Goal: Task Accomplishment & Management: Complete application form

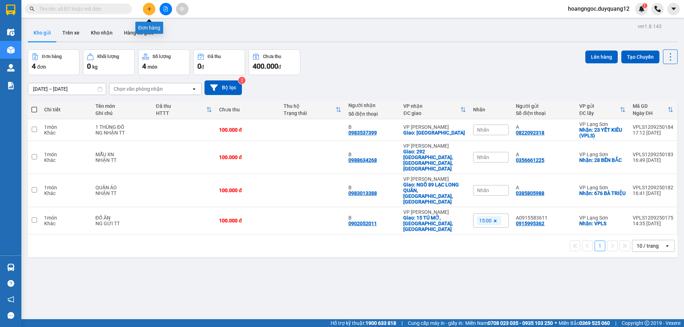
click at [145, 9] on button at bounding box center [149, 9] width 12 height 12
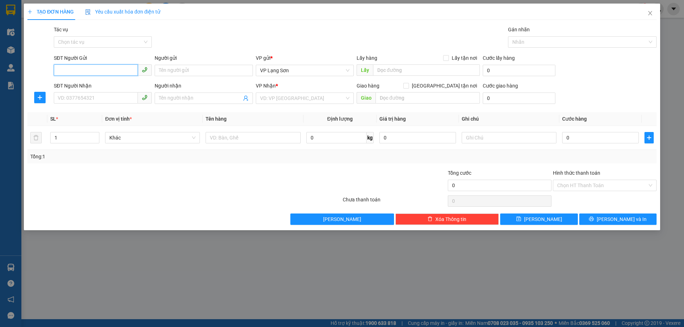
click at [92, 67] on input "SĐT Người Gửi" at bounding box center [96, 69] width 84 height 11
type input "0987185888"
click at [71, 84] on div "0987185888 - A" at bounding box center [102, 85] width 89 height 8
type input "A"
checkbox input "true"
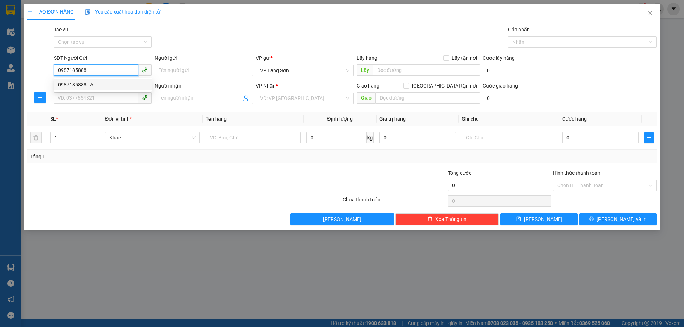
type input "VPLS"
type input "0987185888"
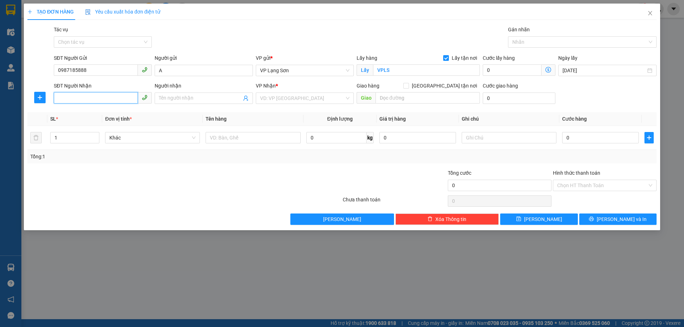
click at [68, 102] on input "SĐT Người Nhận" at bounding box center [96, 97] width 84 height 11
click at [77, 110] on div "0913227703 - B" at bounding box center [102, 113] width 89 height 8
type input "0913227703"
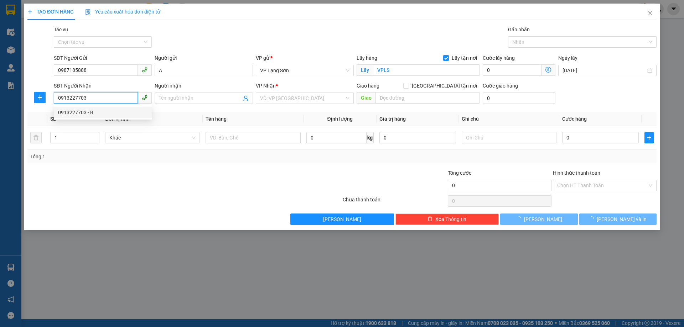
type input "B"
checkbox input "true"
type input "NHÀ [STREET_ADDRESS][PERSON_NAME]"
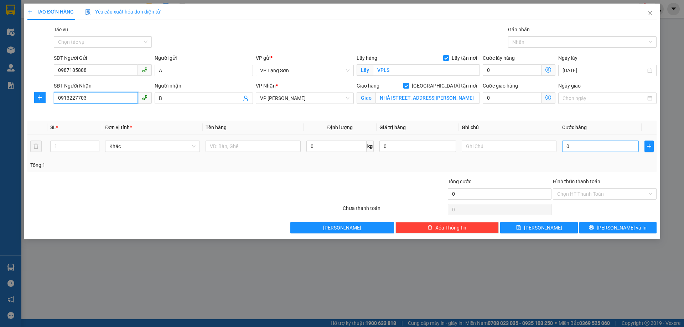
type input "0913227703"
click at [579, 146] on input "0" at bounding box center [600, 146] width 77 height 11
type input "1"
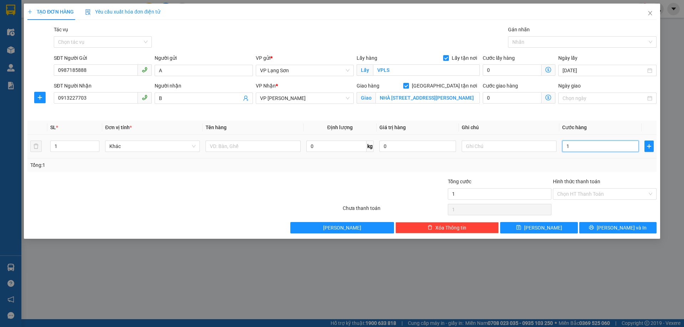
type input "15"
type input "150"
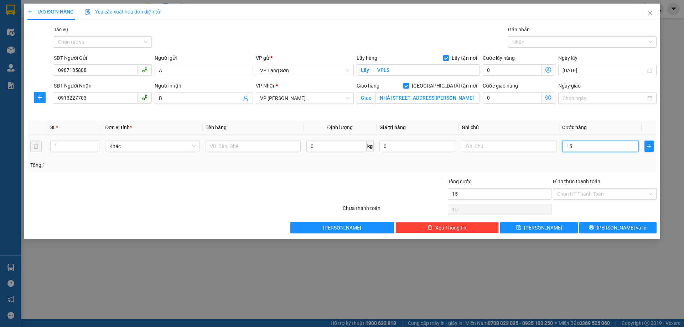
type input "150"
type input "150.000"
click at [482, 145] on input "text" at bounding box center [509, 146] width 95 height 11
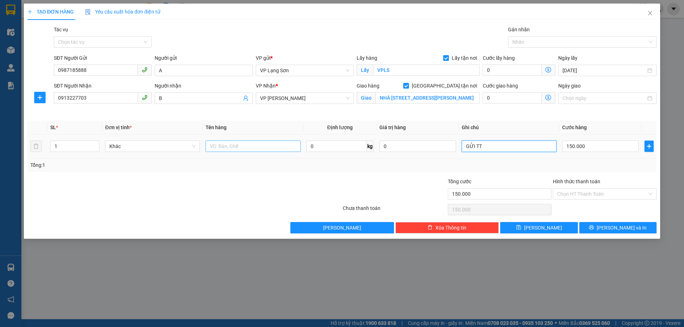
type input "GỬI TT"
click at [229, 145] on input "text" at bounding box center [252, 146] width 95 height 11
type input "THÙNG NA"
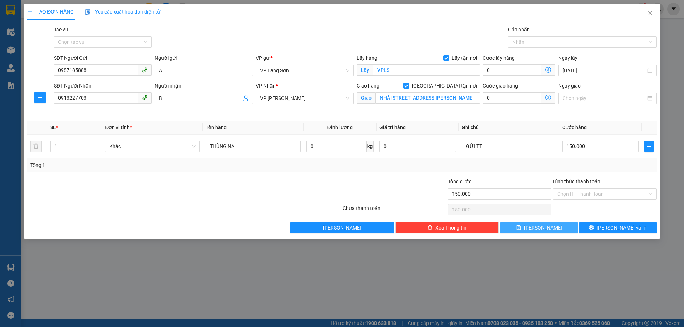
click at [543, 226] on span "[PERSON_NAME]" at bounding box center [543, 228] width 38 height 8
checkbox input "false"
type input "0"
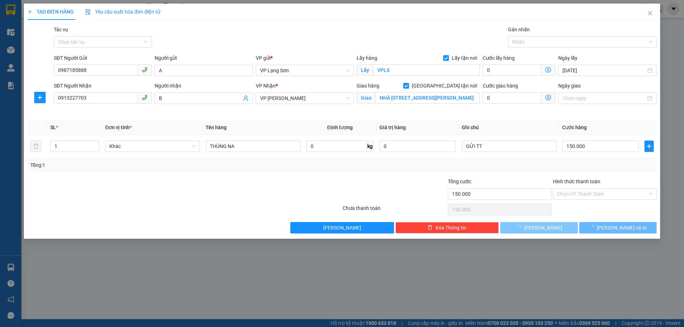
type input "0"
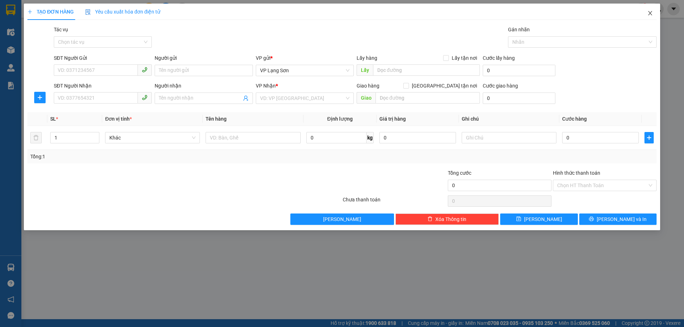
click at [651, 14] on icon "close" at bounding box center [650, 13] width 6 height 6
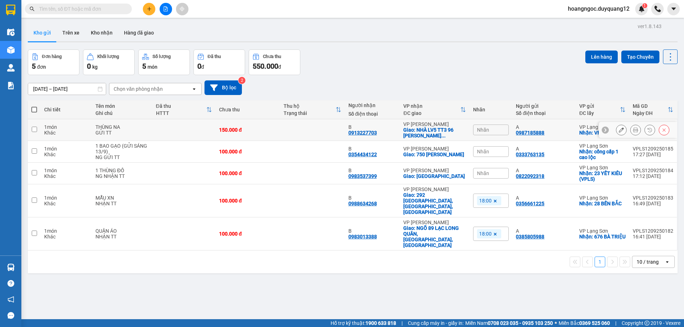
click at [619, 131] on icon at bounding box center [621, 129] width 5 height 5
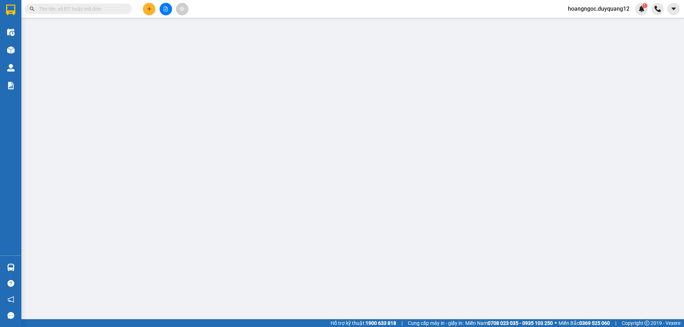
type input "0987185888"
type input "A"
checkbox input "true"
type input "VPLS"
type input "0913227703"
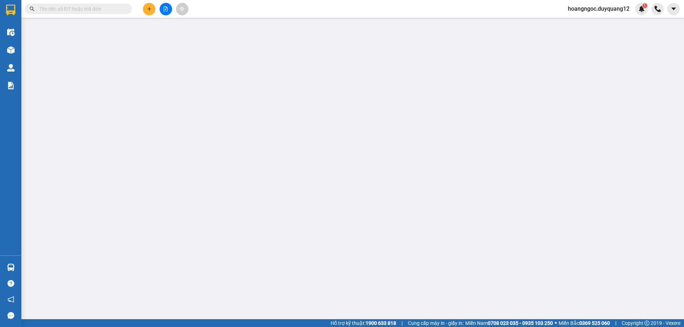
type input "B"
checkbox input "true"
type input "NHÀ [STREET_ADDRESS][PERSON_NAME]"
type input "150.000"
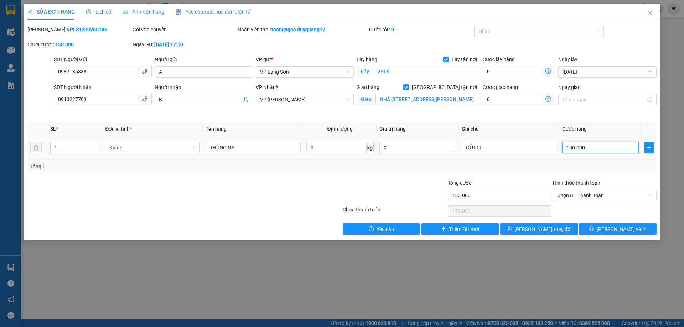
click at [589, 148] on input "150.000" at bounding box center [600, 147] width 77 height 11
type input "1"
type input "11"
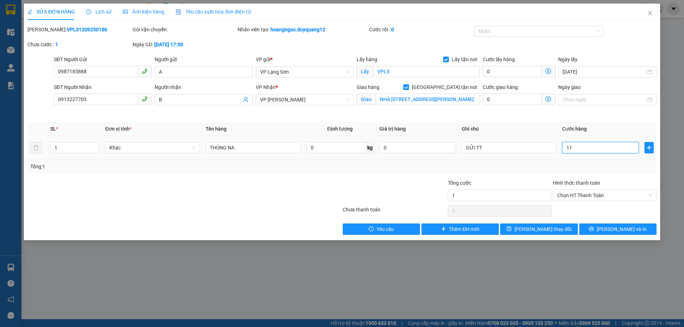
type input "11"
type input "110"
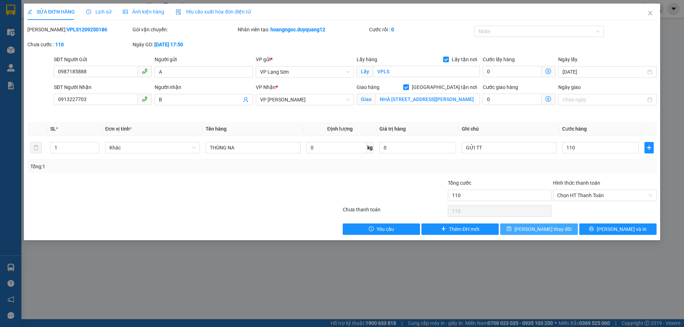
type input "110.000"
click at [530, 230] on span "[PERSON_NAME] thay đổi" at bounding box center [542, 229] width 57 height 8
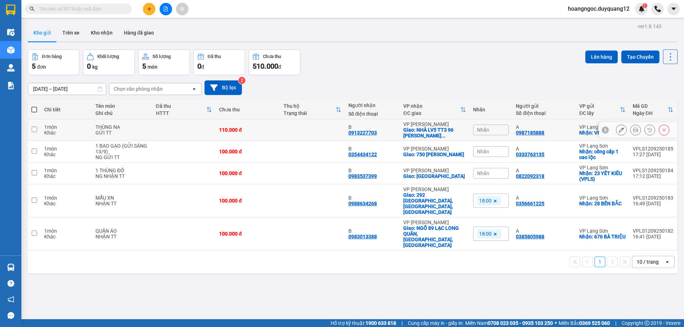
click at [619, 132] on icon at bounding box center [621, 129] width 5 height 5
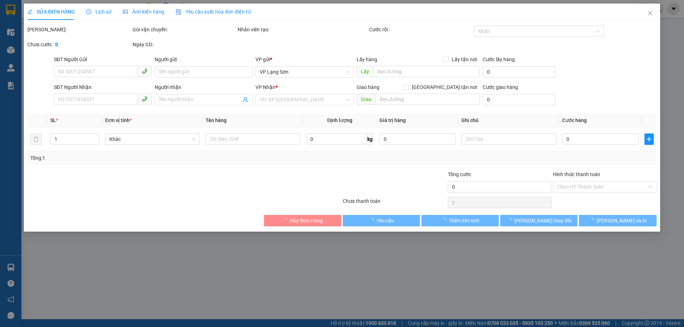
type input "0987185888"
type input "A"
checkbox input "true"
type input "VPLS"
type input "0913227703"
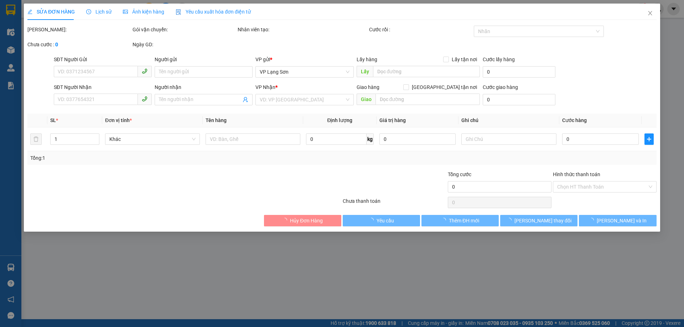
type input "B"
checkbox input "true"
type input "NHÀ [STREET_ADDRESS][PERSON_NAME]"
type input "110.000"
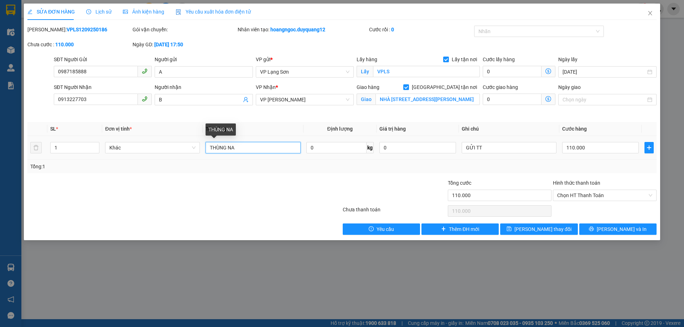
click at [247, 146] on input "THÙNG NA" at bounding box center [252, 147] width 95 height 11
type input "THÙNG NA 10KG"
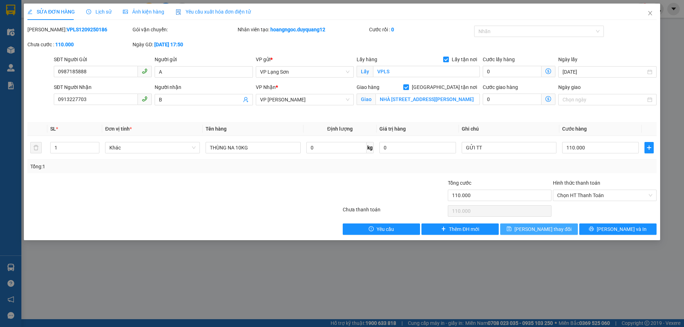
click at [511, 228] on icon "save" at bounding box center [509, 229] width 5 height 5
